Goal: Information Seeking & Learning: Find specific fact

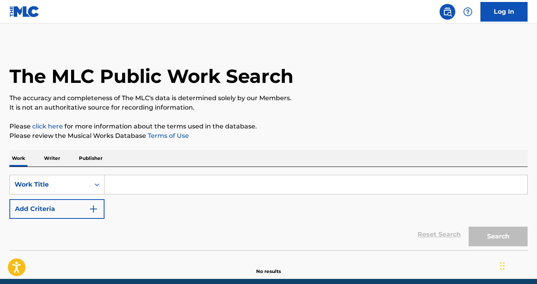
click at [147, 182] on input "Search Form" at bounding box center [315, 184] width 423 height 19
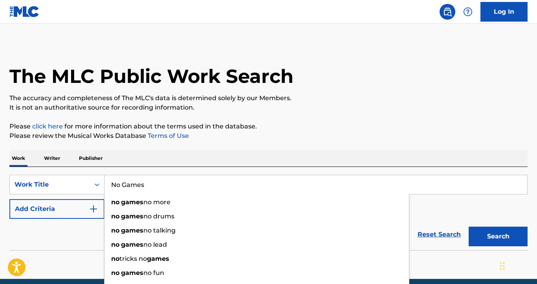
type input "No Games"
click at [265, 111] on p "It is not an authoritative source for recording information." at bounding box center [268, 107] width 518 height 9
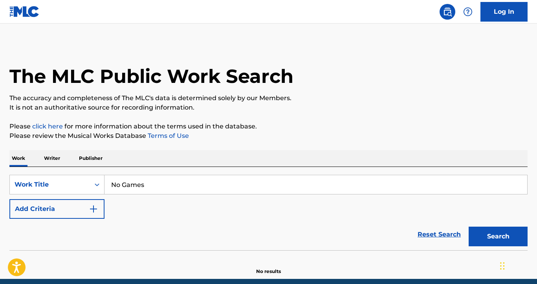
click at [77, 203] on button "Add Criteria" at bounding box center [56, 209] width 95 height 20
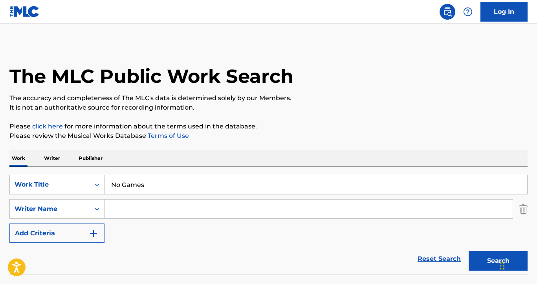
scroll to position [25, 0]
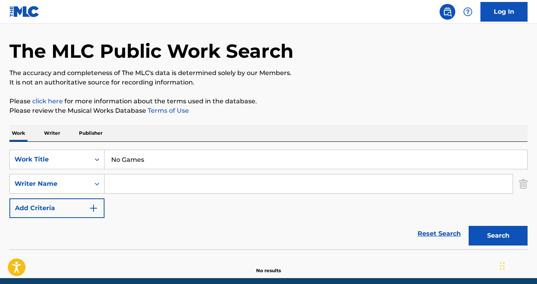
click at [132, 186] on input "Search Form" at bounding box center [308, 183] width 408 height 19
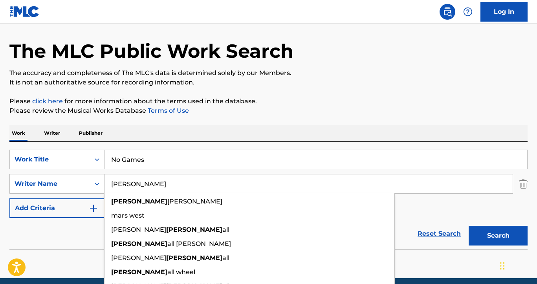
type input "Marsh"
click at [469, 226] on button "Search" at bounding box center [498, 236] width 59 height 20
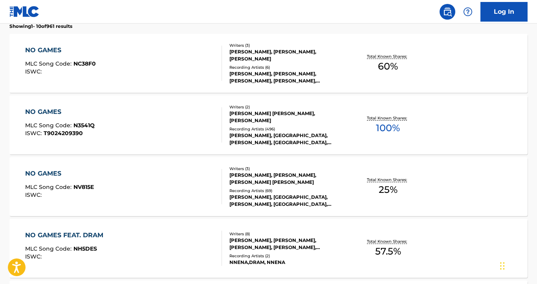
scroll to position [251, 0]
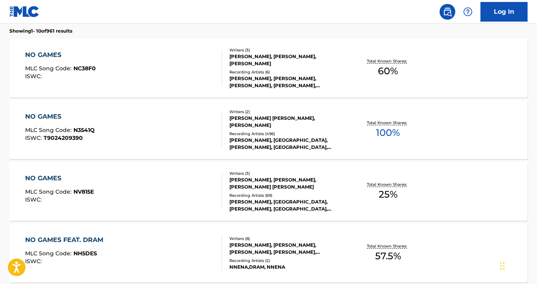
click at [286, 138] on div "SERANI, SERANI, SERANI, SERANI, SERANI" at bounding box center [286, 144] width 115 height 14
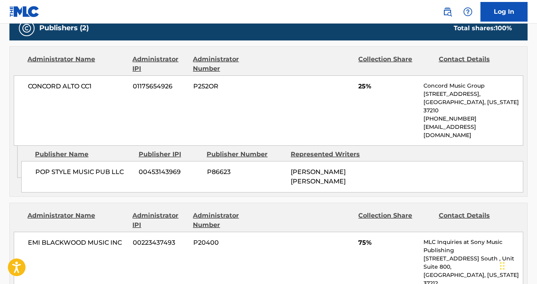
scroll to position [352, 0]
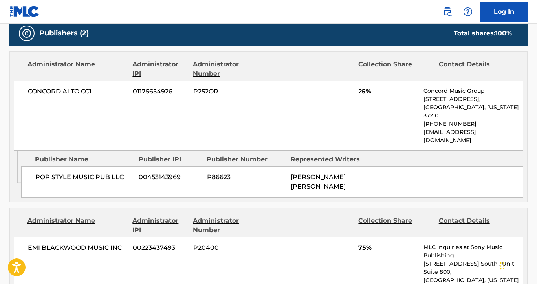
click at [84, 243] on span "EMI BLACKWOOD MUSIC INC" at bounding box center [77, 247] width 99 height 9
copy div "EMI BLACKWOOD MUSIC INC"
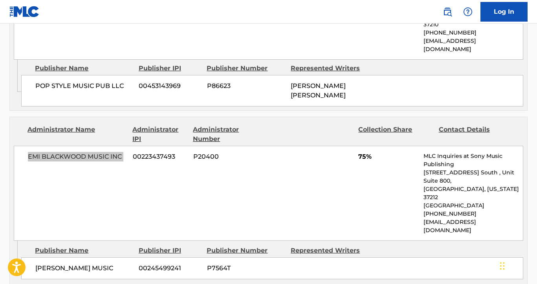
scroll to position [448, 0]
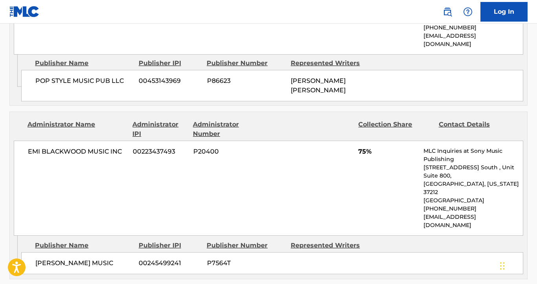
click at [225, 192] on div "EMI BLACKWOOD MUSIC INC 00223437493 P20400 75% MLC Inquiries at Sony Music Publ…" at bounding box center [269, 188] width 510 height 95
click at [72, 258] on span "[PERSON_NAME] MUSIC" at bounding box center [83, 262] width 97 height 9
copy div "[PERSON_NAME] MUSIC"
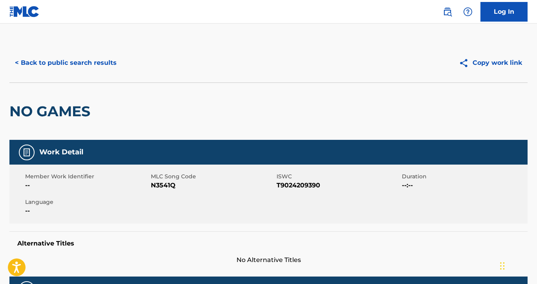
click at [73, 54] on button "< Back to public search results" at bounding box center [65, 63] width 113 height 20
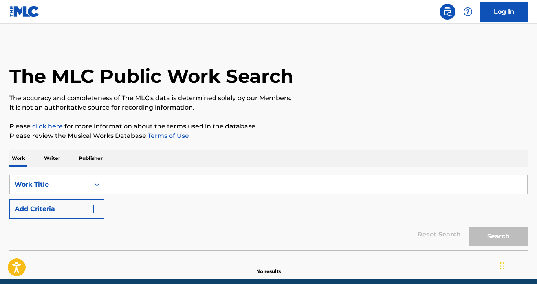
scroll to position [9, 0]
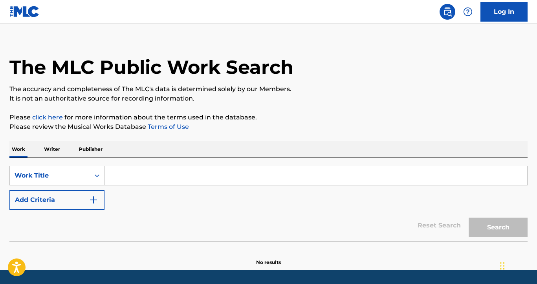
click at [193, 175] on input "Search Form" at bounding box center [315, 175] width 423 height 19
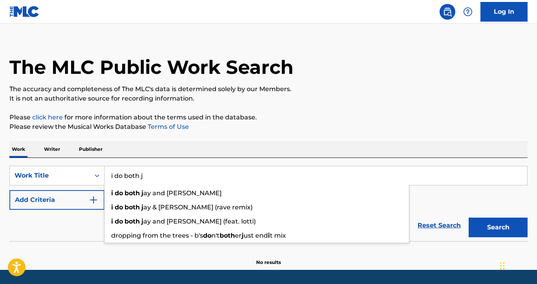
click at [184, 170] on input "i do both j" at bounding box center [315, 175] width 423 height 19
paste input "I Do Both [PERSON_NAME] and [PERSON_NAME]"
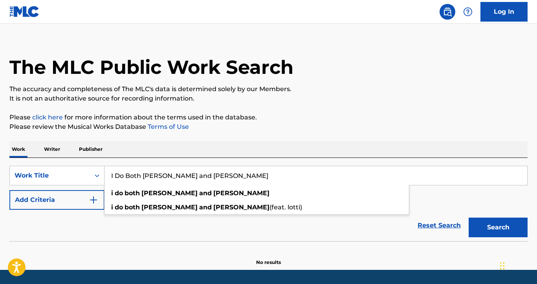
type input "I Do Both [PERSON_NAME] and [PERSON_NAME]"
click at [336, 127] on p "Please review the Musical Works Database Terms of Use" at bounding box center [268, 126] width 518 height 9
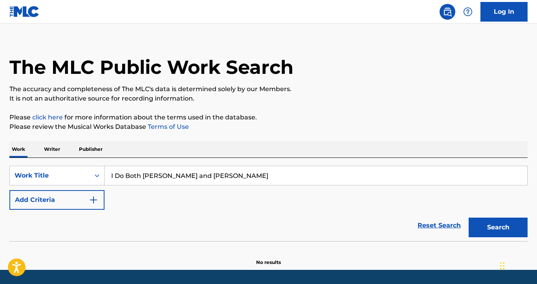
click at [68, 199] on button "Add Criteria" at bounding box center [56, 200] width 95 height 20
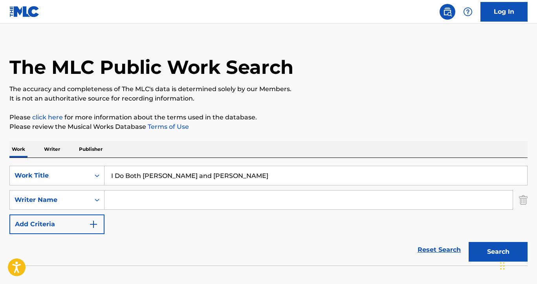
click at [132, 204] on input "Search Form" at bounding box center [308, 200] width 408 height 19
paste input "[PERSON_NAME]"
type input "[PERSON_NAME]"
click at [430, 101] on p "It is not an authoritative source for recording information." at bounding box center [268, 98] width 518 height 9
click at [493, 253] on button "Search" at bounding box center [498, 252] width 59 height 20
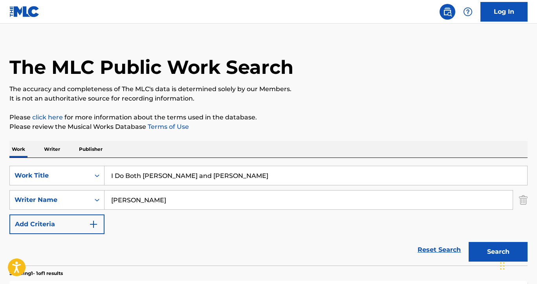
scroll to position [143, 0]
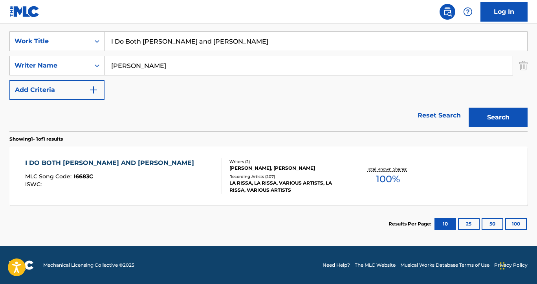
click at [272, 172] on div "Writers ( 2 ) [PERSON_NAME], [PERSON_NAME] Recording Artists ( 207 ) LA RISSA, …" at bounding box center [283, 176] width 123 height 35
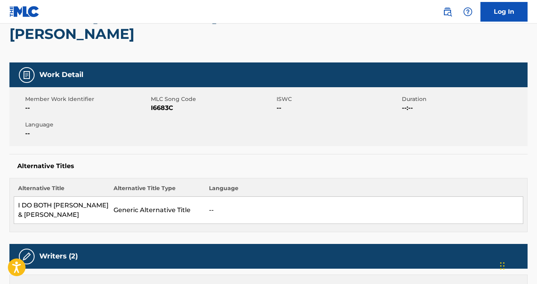
scroll to position [301, 0]
